Goal: Check status: Check status

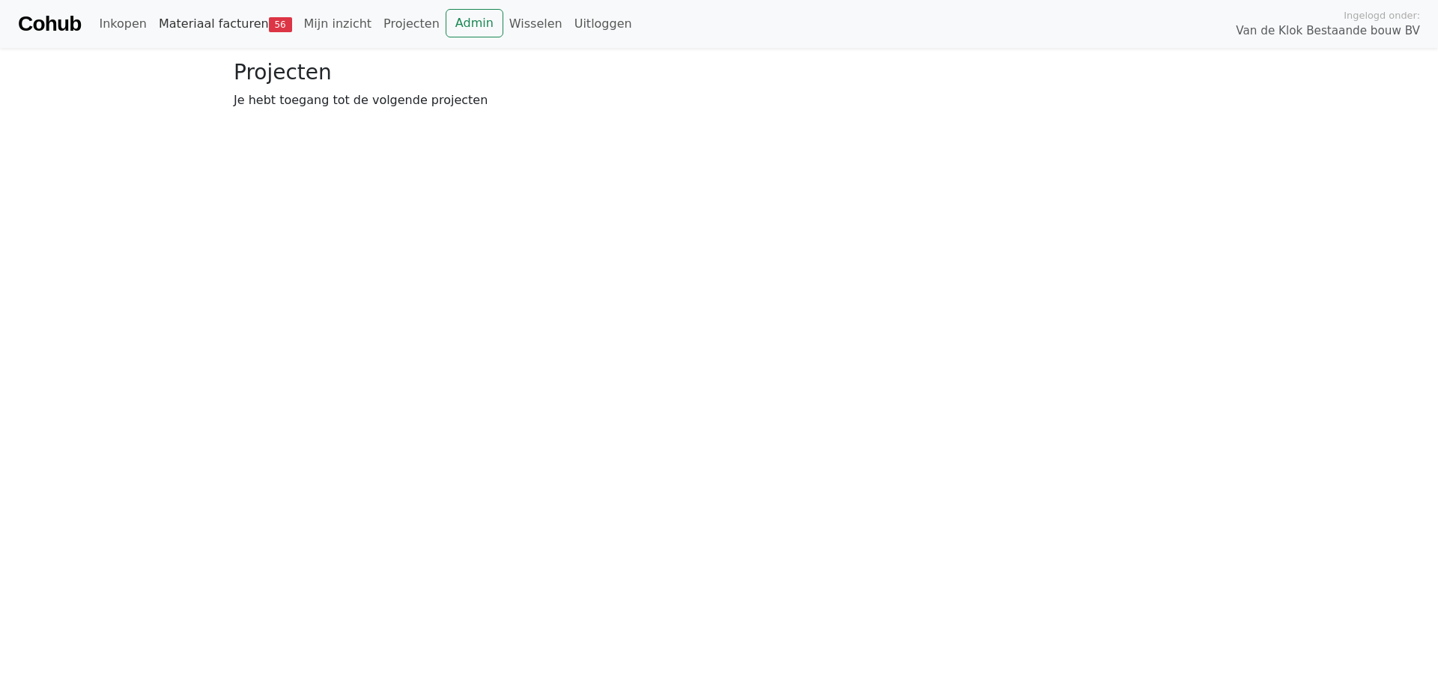
click at [182, 28] on link "Materiaal facturen 56" at bounding box center [225, 24] width 145 height 30
click at [381, 116] on span "Goedkeuren" at bounding box center [368, 110] width 73 height 14
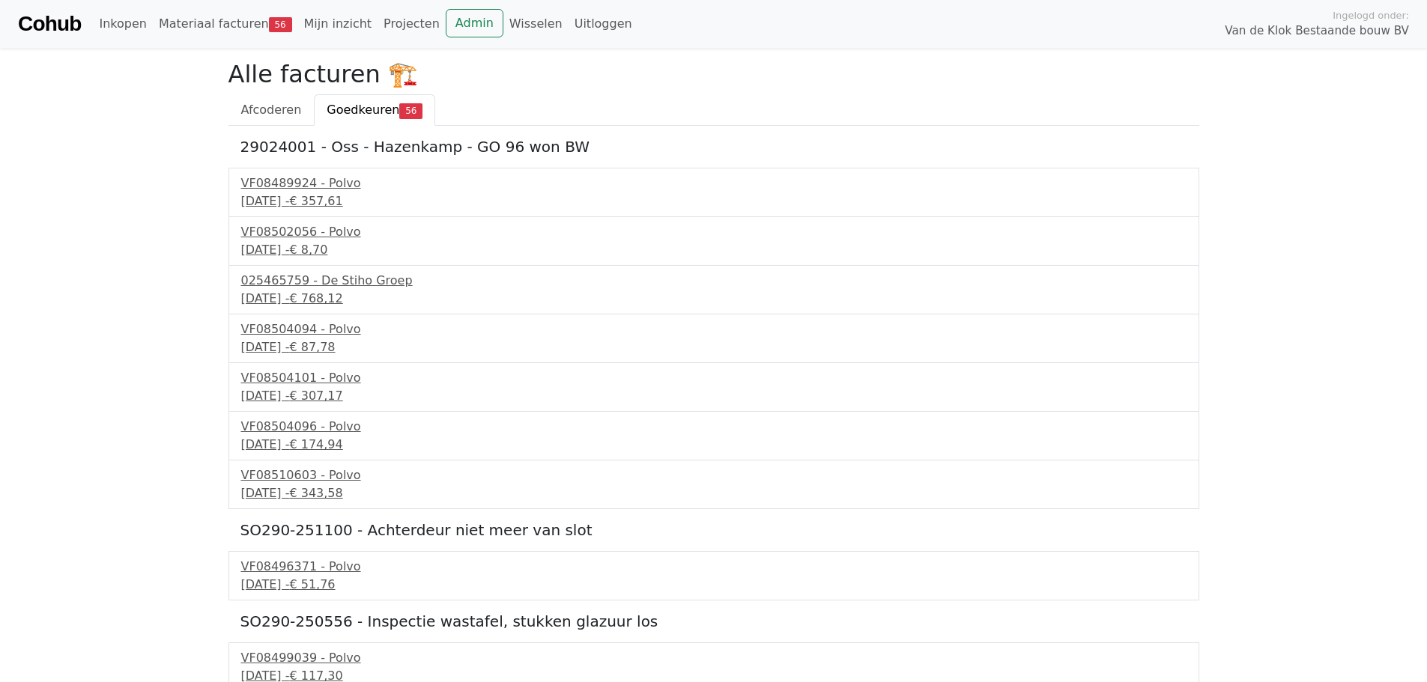
click at [287, 107] on span "Afcoderen" at bounding box center [271, 110] width 61 height 14
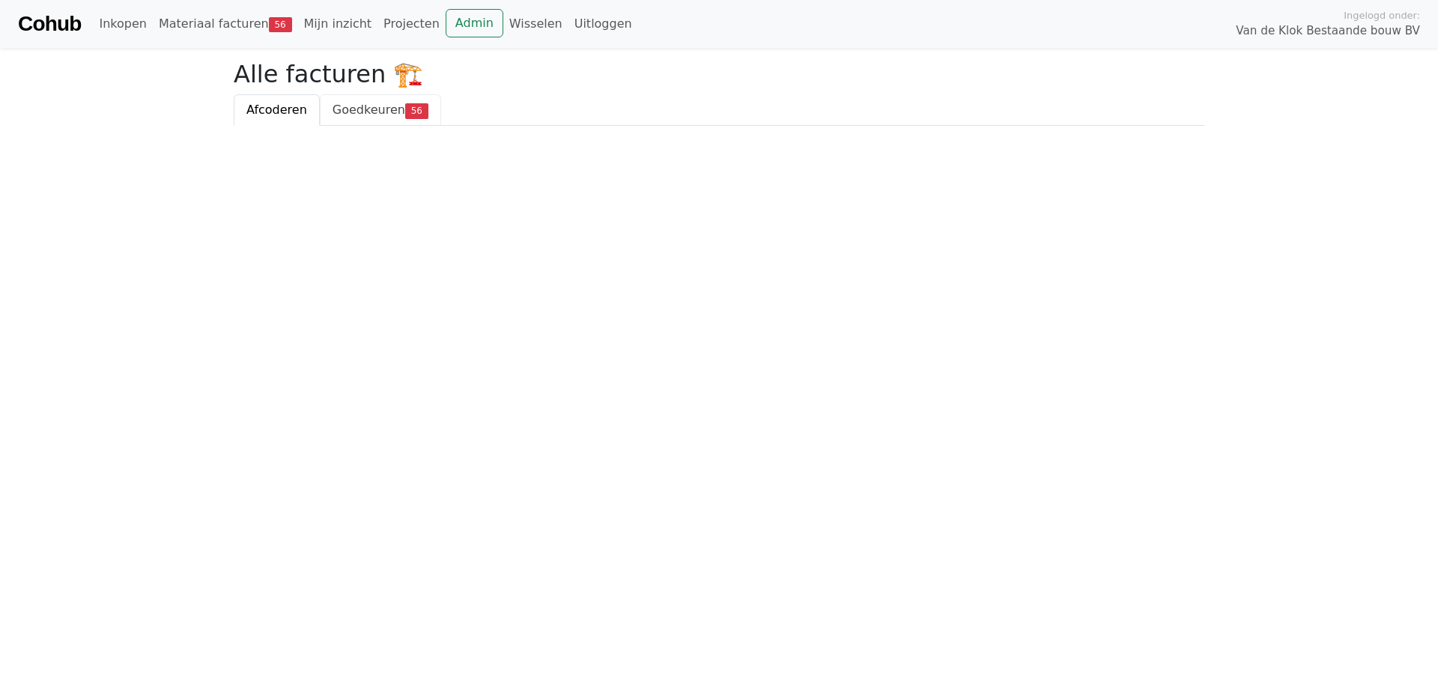
click at [410, 113] on span "56" at bounding box center [416, 110] width 23 height 15
